Goal: Task Accomplishment & Management: Use online tool/utility

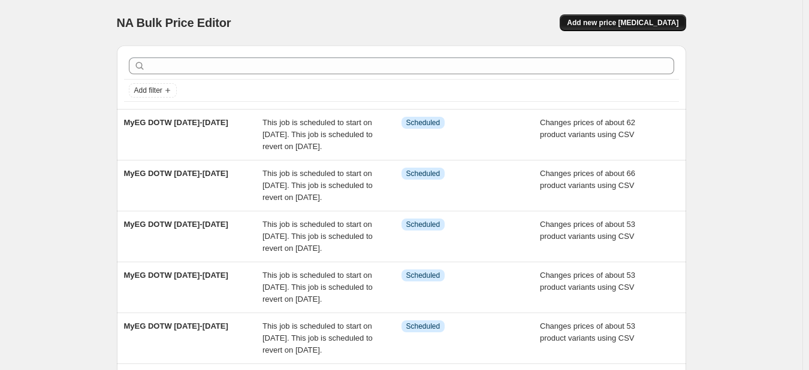
click at [650, 25] on span "Add new price [MEDICAL_DATA]" at bounding box center [622, 23] width 111 height 10
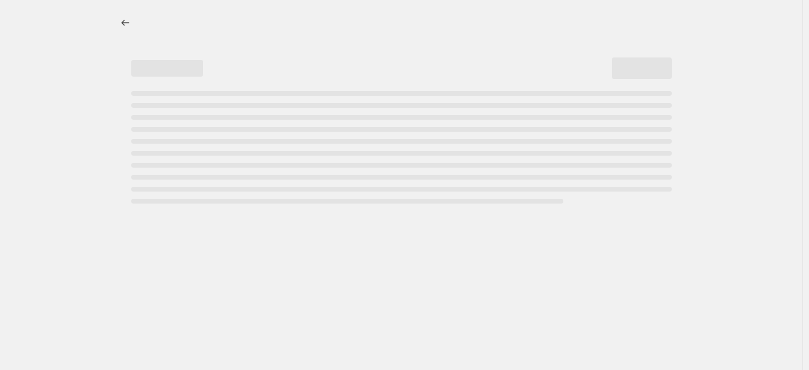
select select "percentage"
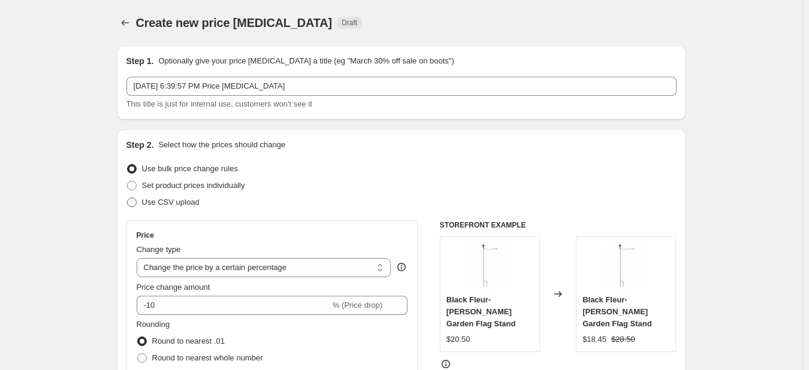
click at [137, 201] on span at bounding box center [132, 203] width 10 height 10
click at [128, 198] on input "Use CSV upload" at bounding box center [127, 198] width 1 height 1
radio input "true"
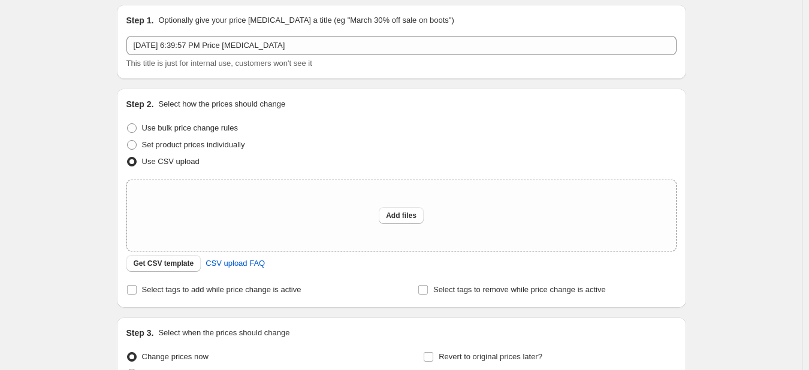
scroll to position [60, 0]
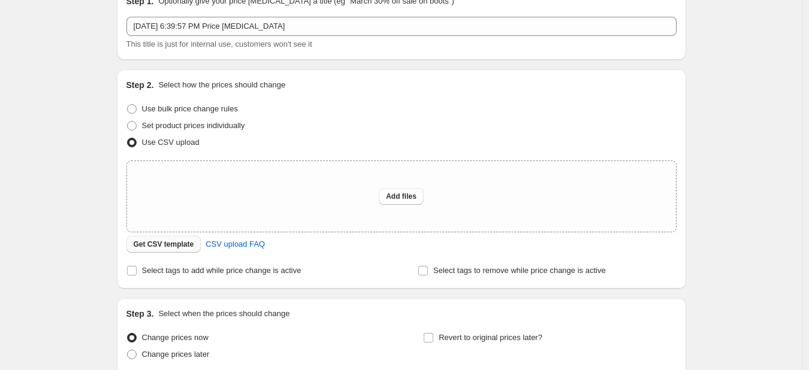
click at [154, 243] on span "Get CSV template" at bounding box center [164, 245] width 61 height 10
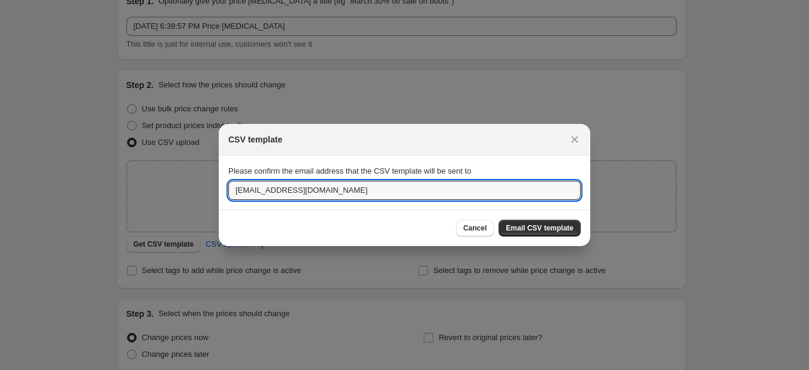
drag, startPoint x: 353, startPoint y: 188, endPoint x: 73, endPoint y: 190, distance: 279.9
type input "majohnson@myevergreen.com"
click at [548, 230] on span "Email CSV template" at bounding box center [540, 229] width 68 height 10
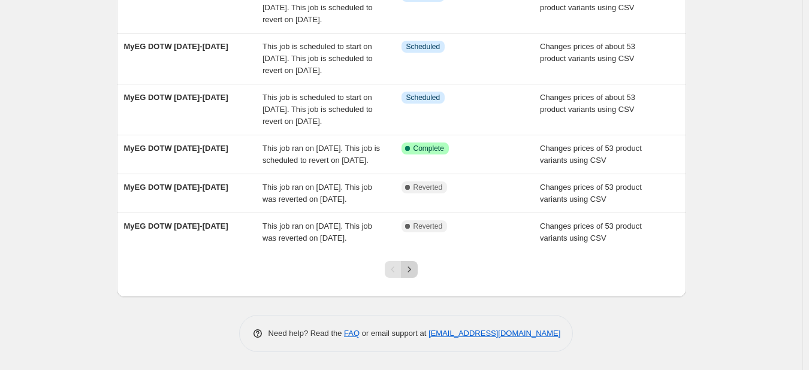
scroll to position [451, 0]
click at [415, 269] on icon "Next" at bounding box center [409, 270] width 12 height 12
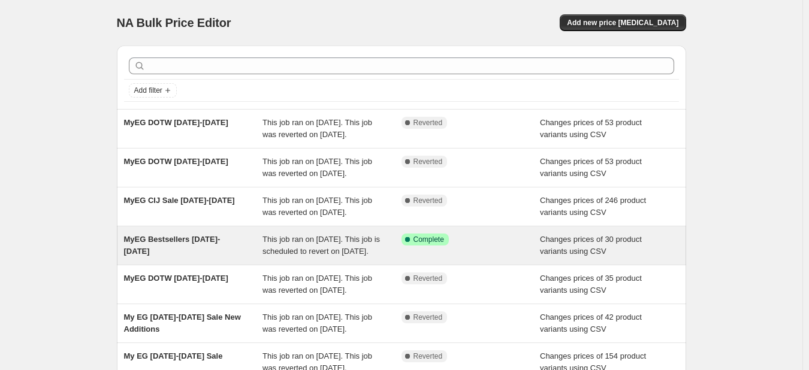
click at [186, 252] on div "MyEG Bestsellers [DATE]-[DATE] This job ran on [DATE]. This job is scheduled to…" at bounding box center [401, 246] width 569 height 38
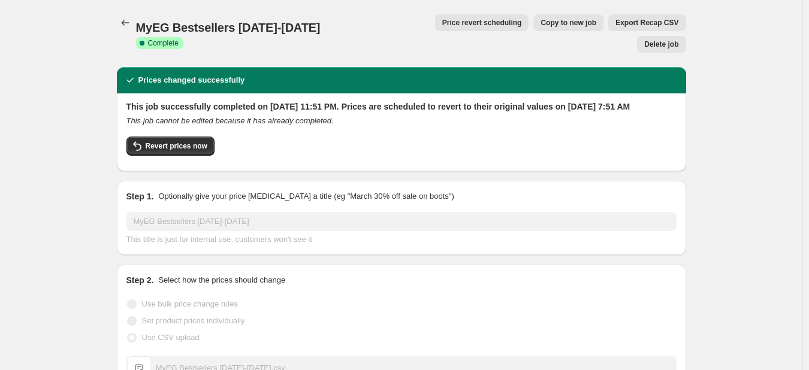
click at [541, 23] on span "Copy to new job" at bounding box center [569, 23] width 56 height 10
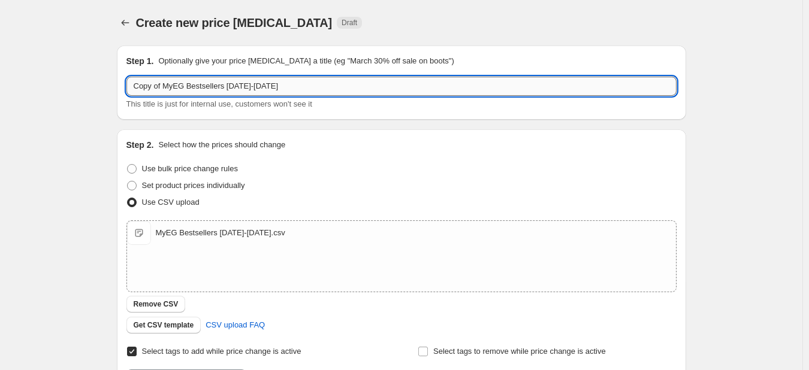
click at [170, 93] on input "Copy of MyEG Bestsellers [DATE]-[DATE]" at bounding box center [401, 86] width 550 height 19
drag, startPoint x: 167, startPoint y: 87, endPoint x: -6, endPoint y: 79, distance: 172.8
click at [0, 79] on html "Home Settings Plans Skip to content Create new price [MEDICAL_DATA]. This page …" at bounding box center [404, 185] width 809 height 370
click at [201, 86] on input "MyEG Bestsellers [DATE]-[DATE]" at bounding box center [401, 86] width 550 height 19
click at [227, 86] on input "MyEG Bestsellers 8.27.25-8.26.25" at bounding box center [401, 86] width 550 height 19
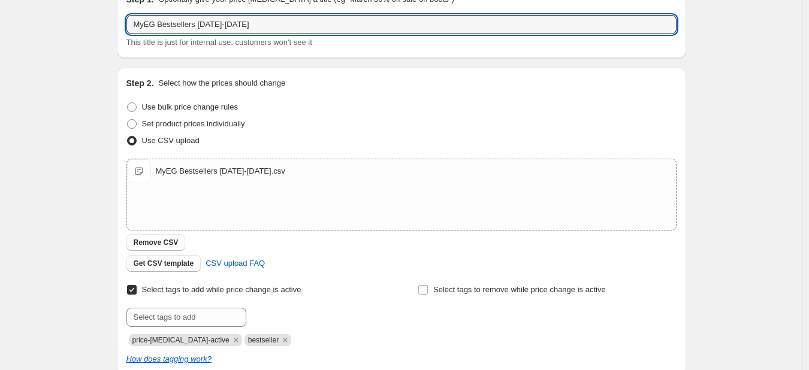
scroll to position [120, 0]
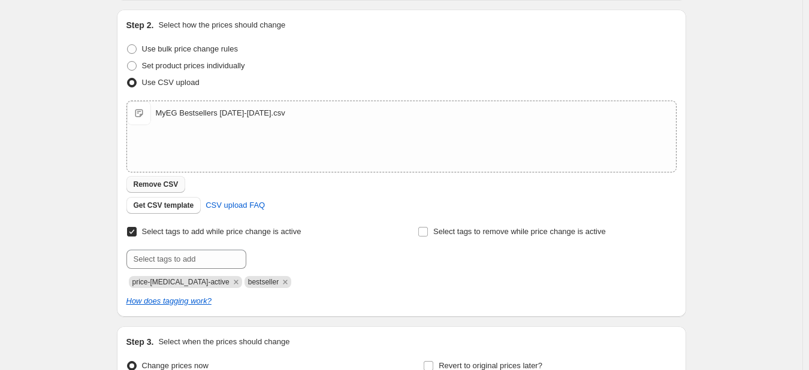
type input "MyEG Bestsellers [DATE]-[DATE]"
click at [147, 184] on span "Remove CSV" at bounding box center [156, 185] width 45 height 10
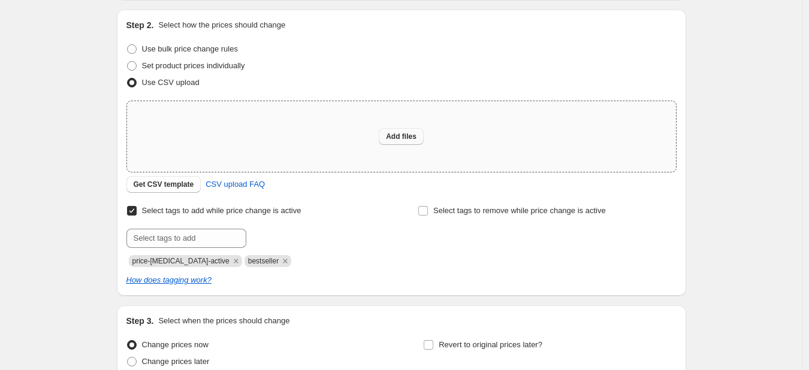
click at [397, 138] on span "Add files" at bounding box center [401, 137] width 31 height 10
type input "C:\fakepath\MyEG Bestsellers [DATE]-[DATE].csv"
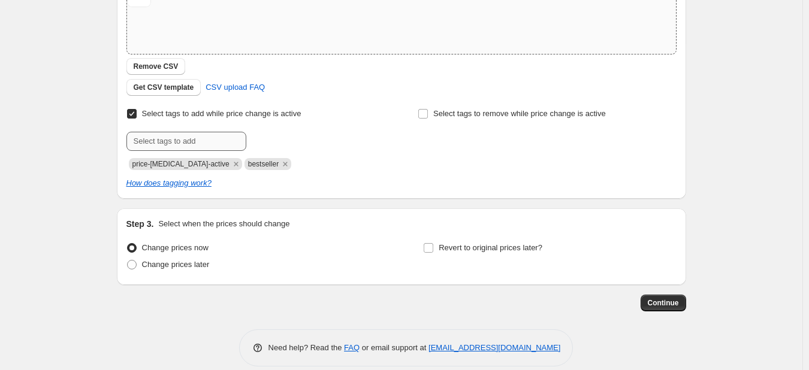
scroll to position [252, 0]
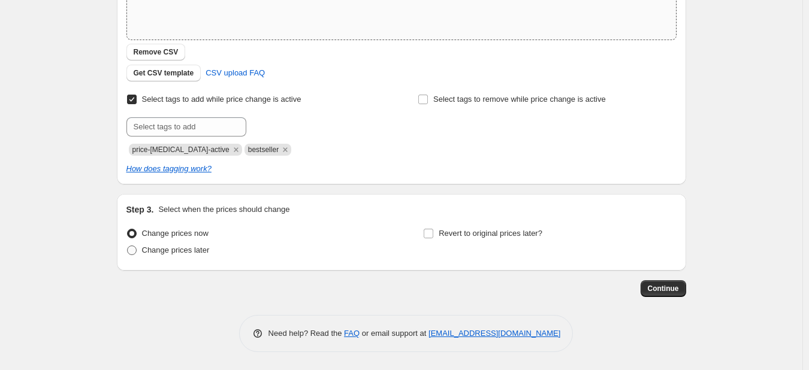
click at [135, 250] on span at bounding box center [132, 251] width 10 height 10
click at [128, 246] on input "Change prices later" at bounding box center [127, 246] width 1 height 1
radio input "true"
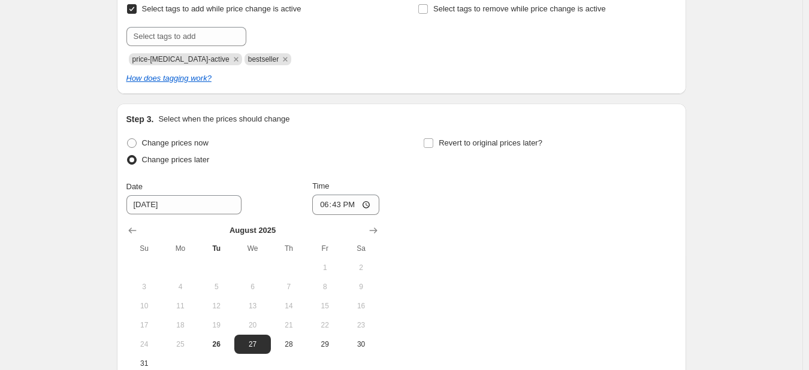
scroll to position [372, 0]
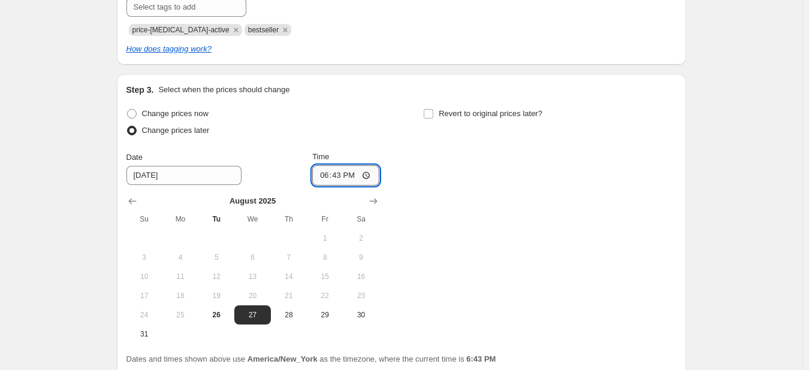
click at [327, 177] on input "18:43" at bounding box center [345, 175] width 67 height 20
click at [226, 316] on span "26" at bounding box center [216, 315] width 26 height 10
type input "[DATE]"
click at [326, 179] on input "18:43" at bounding box center [345, 175] width 67 height 20
click at [366, 173] on input "18:43" at bounding box center [345, 175] width 67 height 20
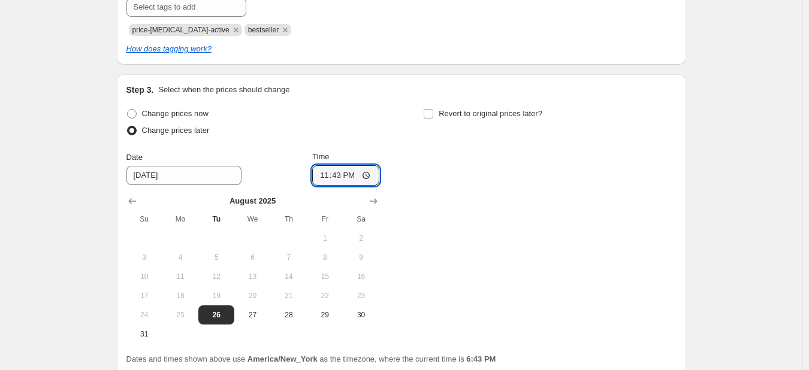
type input "23:43"
click at [396, 137] on div "Change prices now Change prices later Date [DATE] Time 23:43 [DATE] Su Mo Tu We…" at bounding box center [401, 224] width 550 height 239
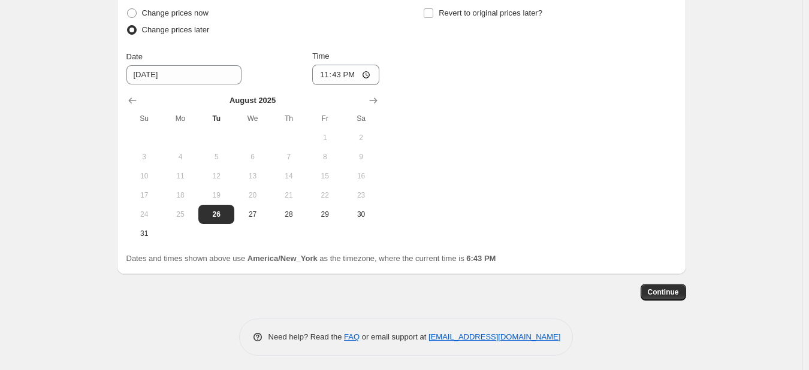
scroll to position [416, 0]
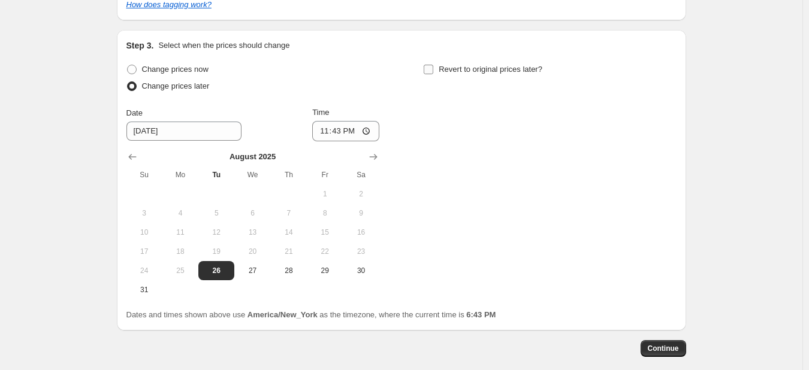
click at [433, 71] on input "Revert to original prices later?" at bounding box center [429, 70] width 10 height 10
checkbox input "true"
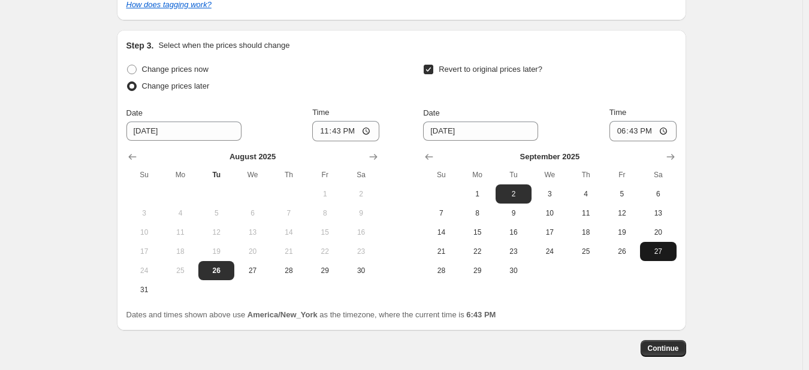
click at [666, 250] on span "27" at bounding box center [658, 252] width 26 height 10
type input "[DATE]"
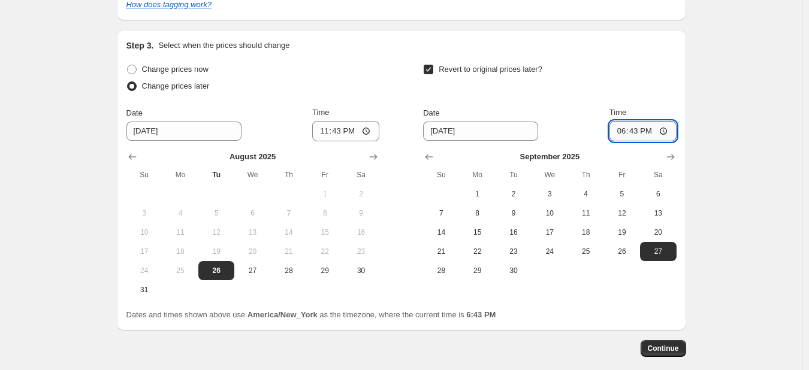
click at [667, 130] on input "18:43" at bounding box center [642, 131] width 67 height 20
type input "06:43"
click at [624, 65] on div "Revert to original prices later?" at bounding box center [549, 79] width 253 height 36
click at [672, 353] on span "Continue" at bounding box center [663, 349] width 31 height 10
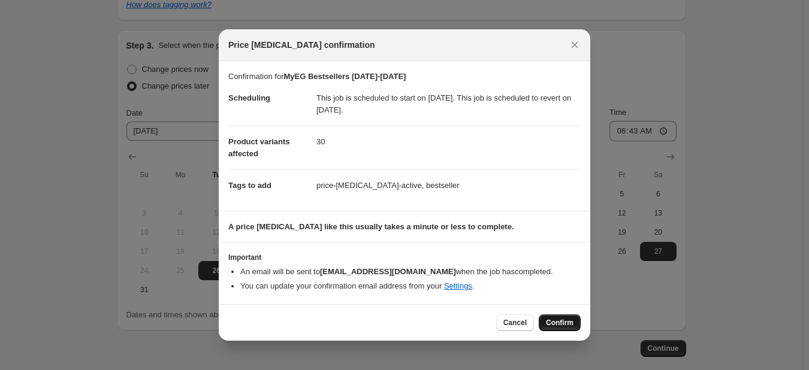
click at [557, 327] on span "Confirm" at bounding box center [560, 323] width 28 height 10
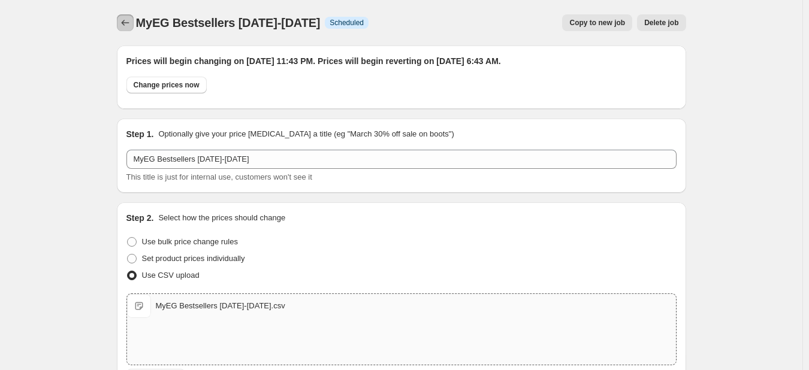
click at [126, 25] on icon "Price change jobs" at bounding box center [125, 23] width 12 height 12
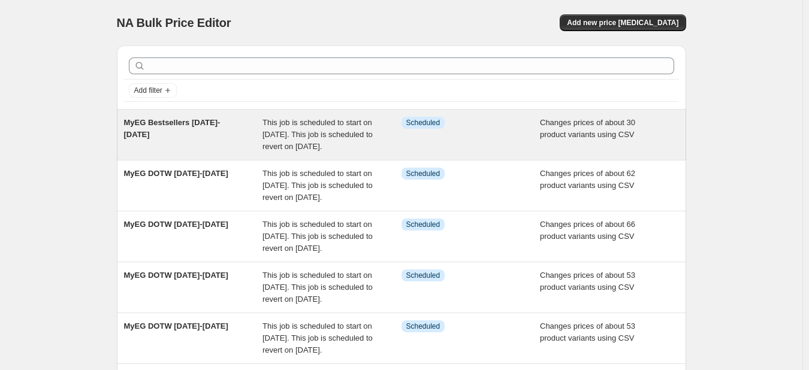
click at [328, 132] on span "This job is scheduled to start on [DATE]. This job is scheduled to revert on [D…" at bounding box center [317, 134] width 110 height 33
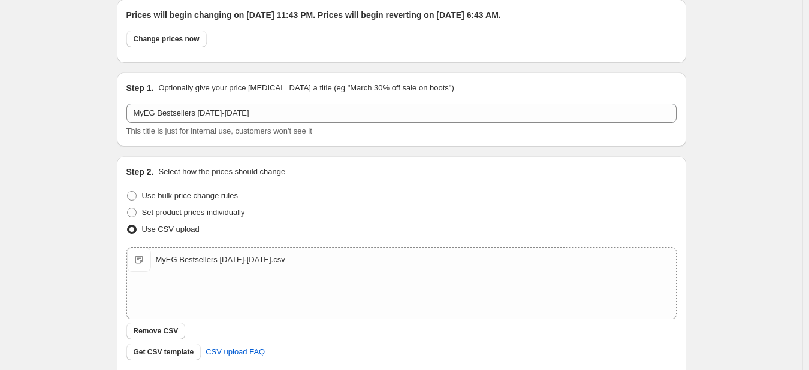
scroll to position [60, 0]
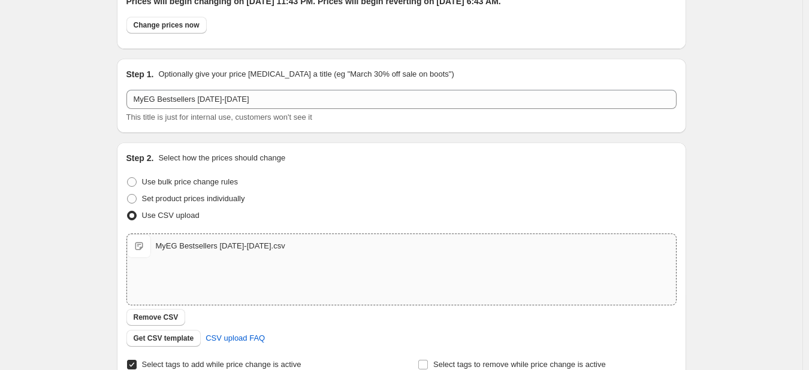
click at [224, 243] on div "MyEG Bestsellers [DATE]-[DATE].csv" at bounding box center [220, 246] width 129 height 12
type input "C:\fakepath\MyEG Bestsellers [DATE]-[DATE].csv"
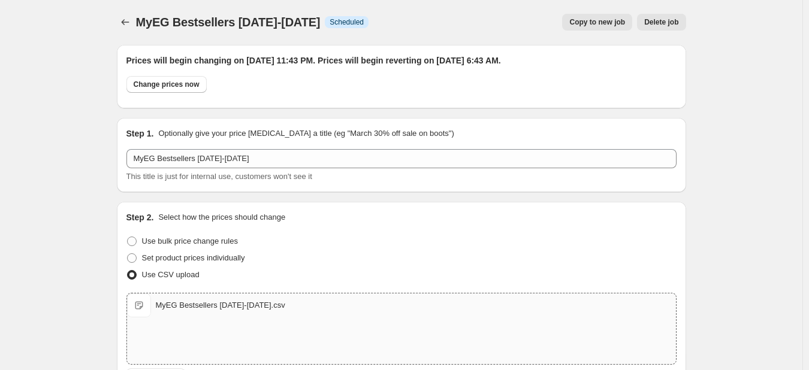
scroll to position [0, 0]
